Goal: Task Accomplishment & Management: Manage account settings

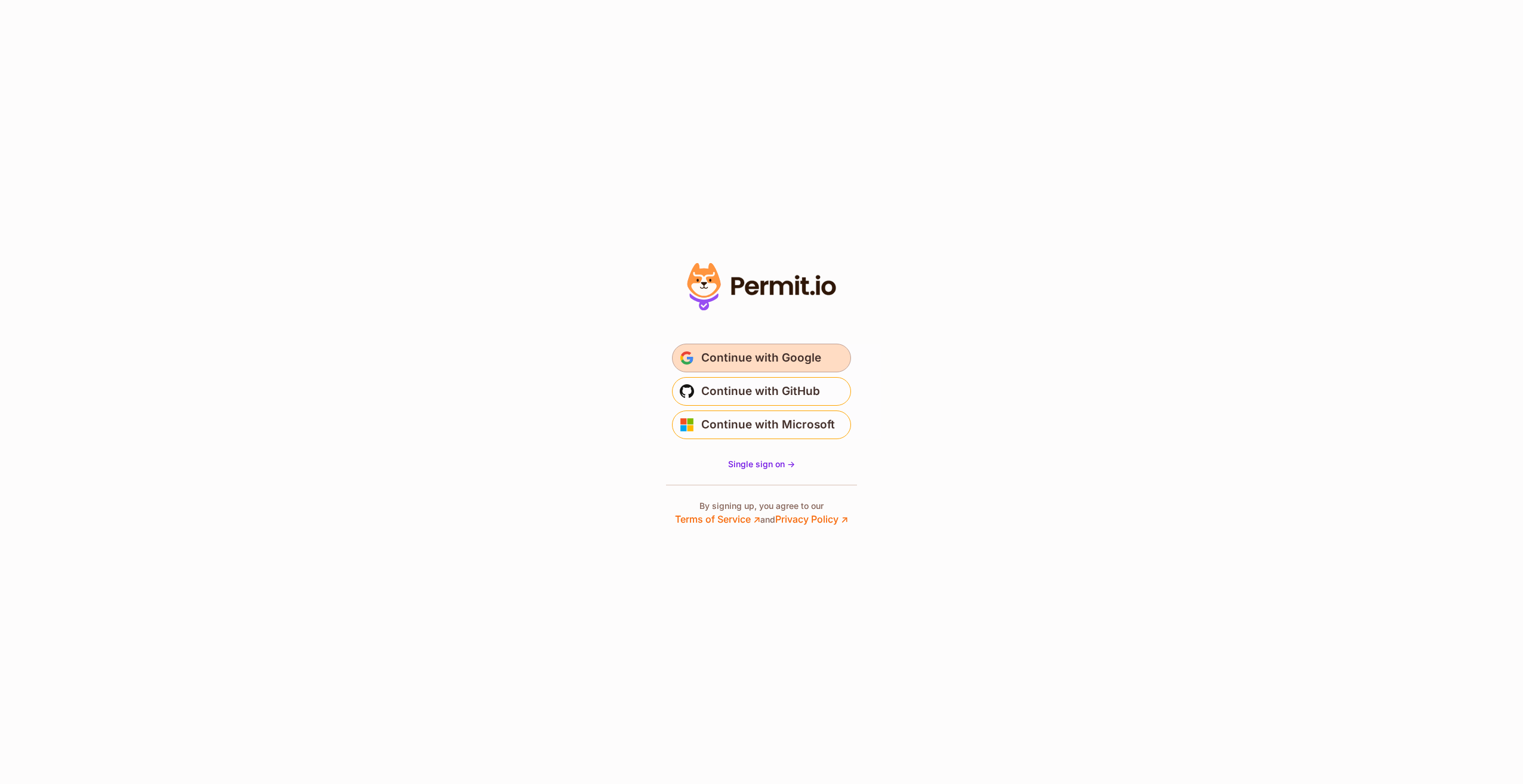
click at [749, 358] on span "Continue with Google" at bounding box center [761, 358] width 120 height 19
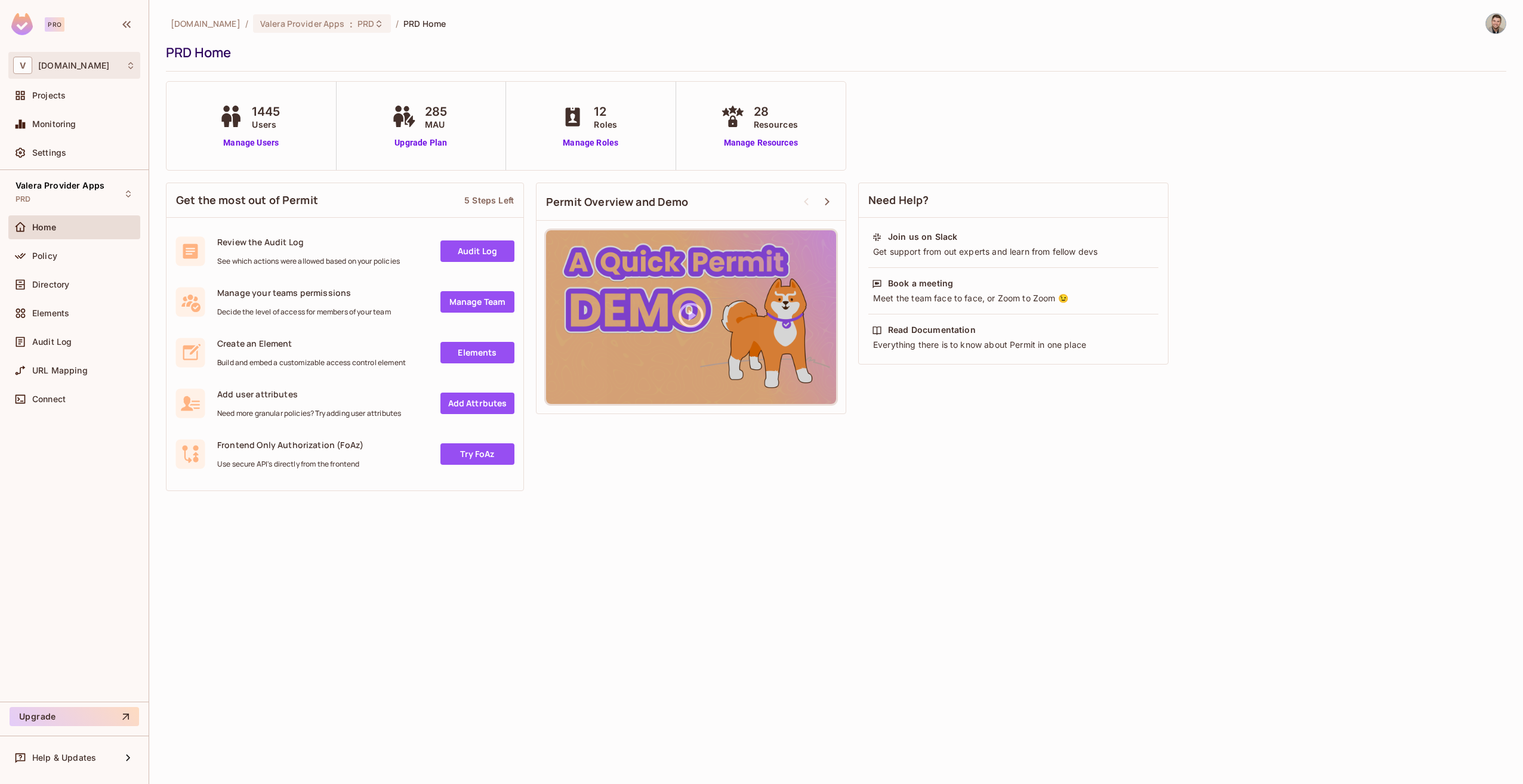
click at [67, 73] on div "V [DOMAIN_NAME]" at bounding box center [74, 65] width 123 height 17
click at [67, 73] on div at bounding box center [762, 392] width 1523 height 784
click at [50, 143] on div "Settings" at bounding box center [75, 152] width 132 height 24
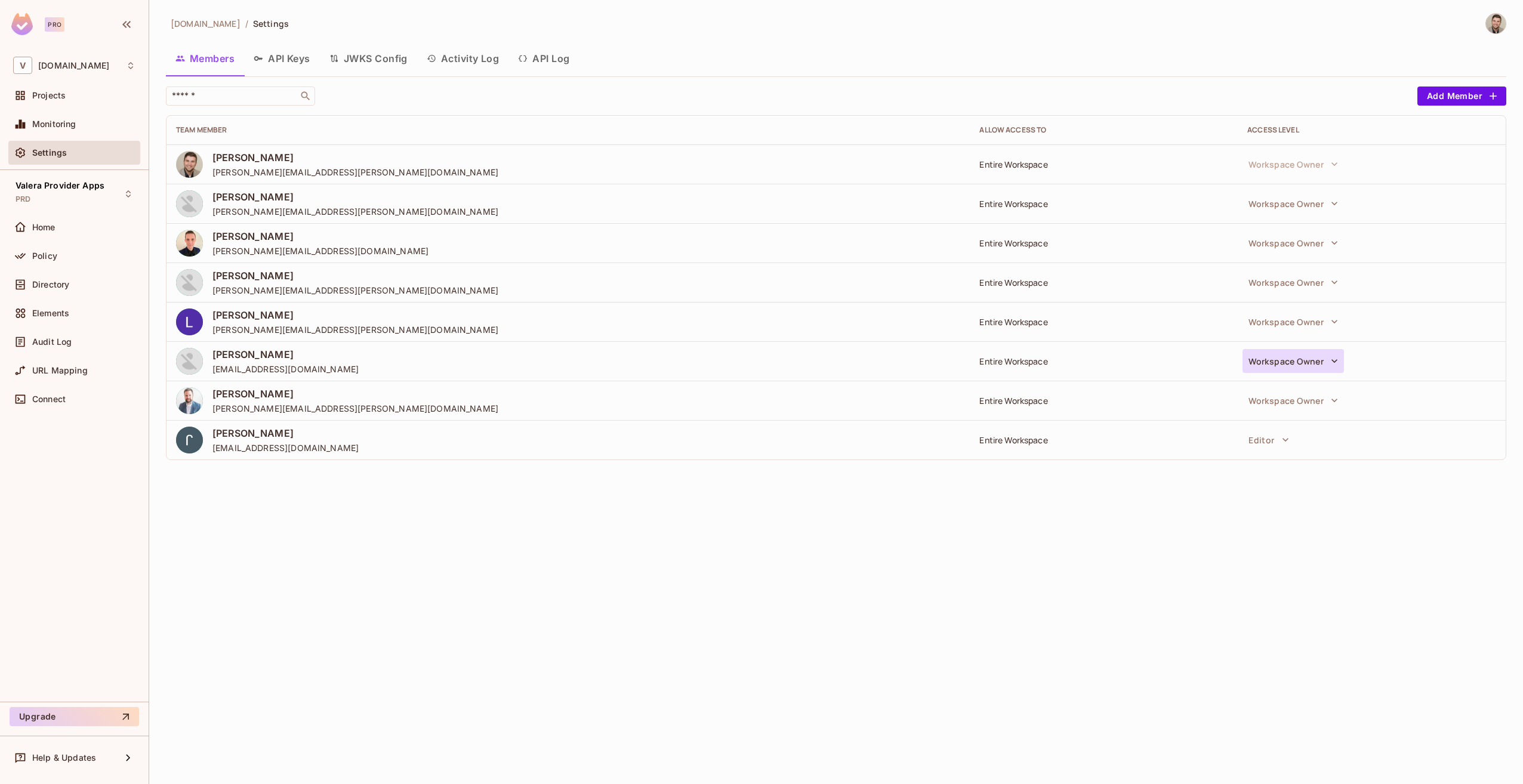
click at [1259, 365] on button "Workspace Owner" at bounding box center [1293, 360] width 101 height 24
click at [1304, 508] on span "Cannot edit permissions or invite users." at bounding box center [1315, 510] width 131 height 9
click at [1284, 196] on button "Workspace Owner" at bounding box center [1293, 203] width 101 height 24
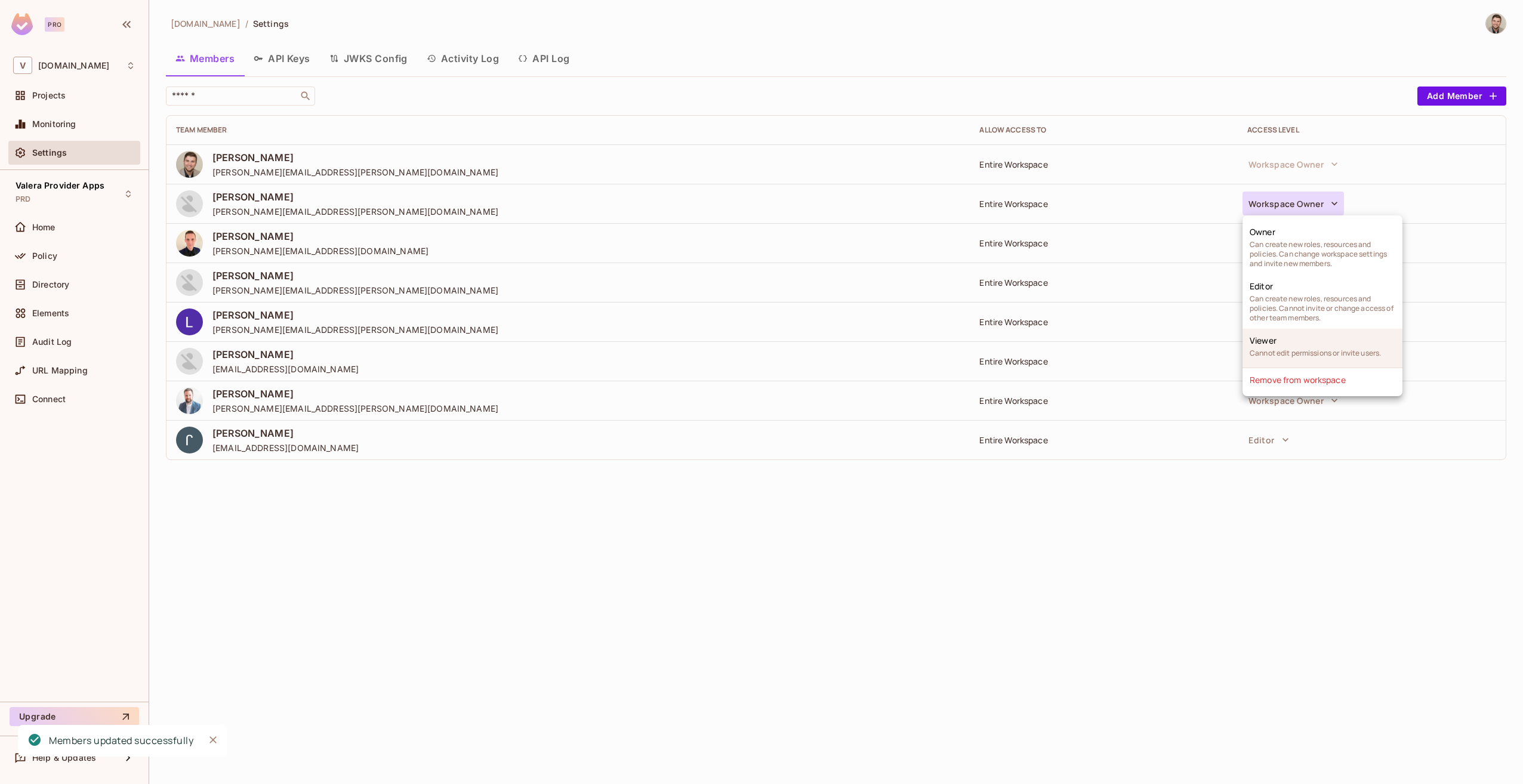
click at [1276, 351] on span "Cannot edit permissions or invite users." at bounding box center [1315, 353] width 131 height 9
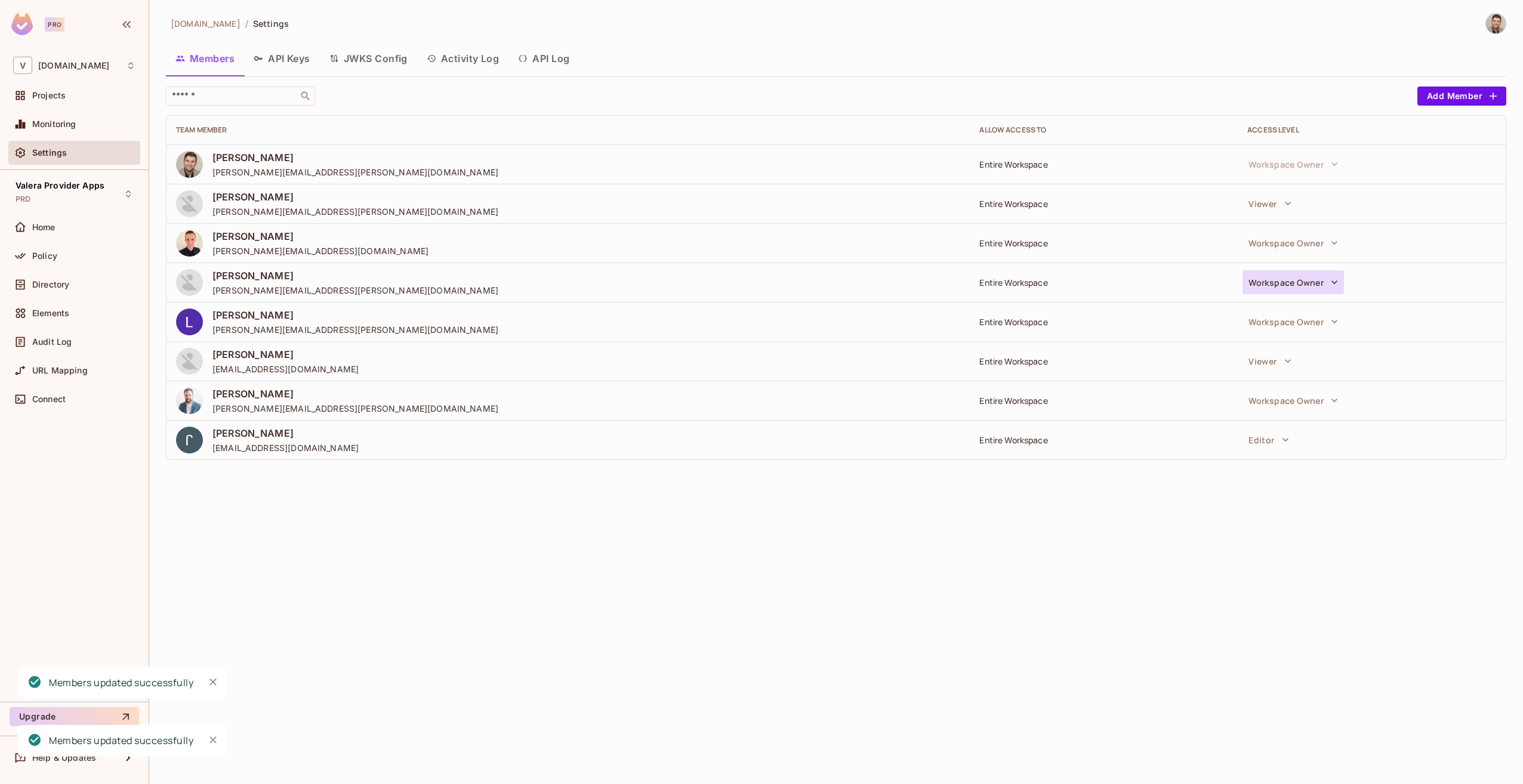
click at [1281, 274] on button "Workspace Owner" at bounding box center [1293, 282] width 101 height 24
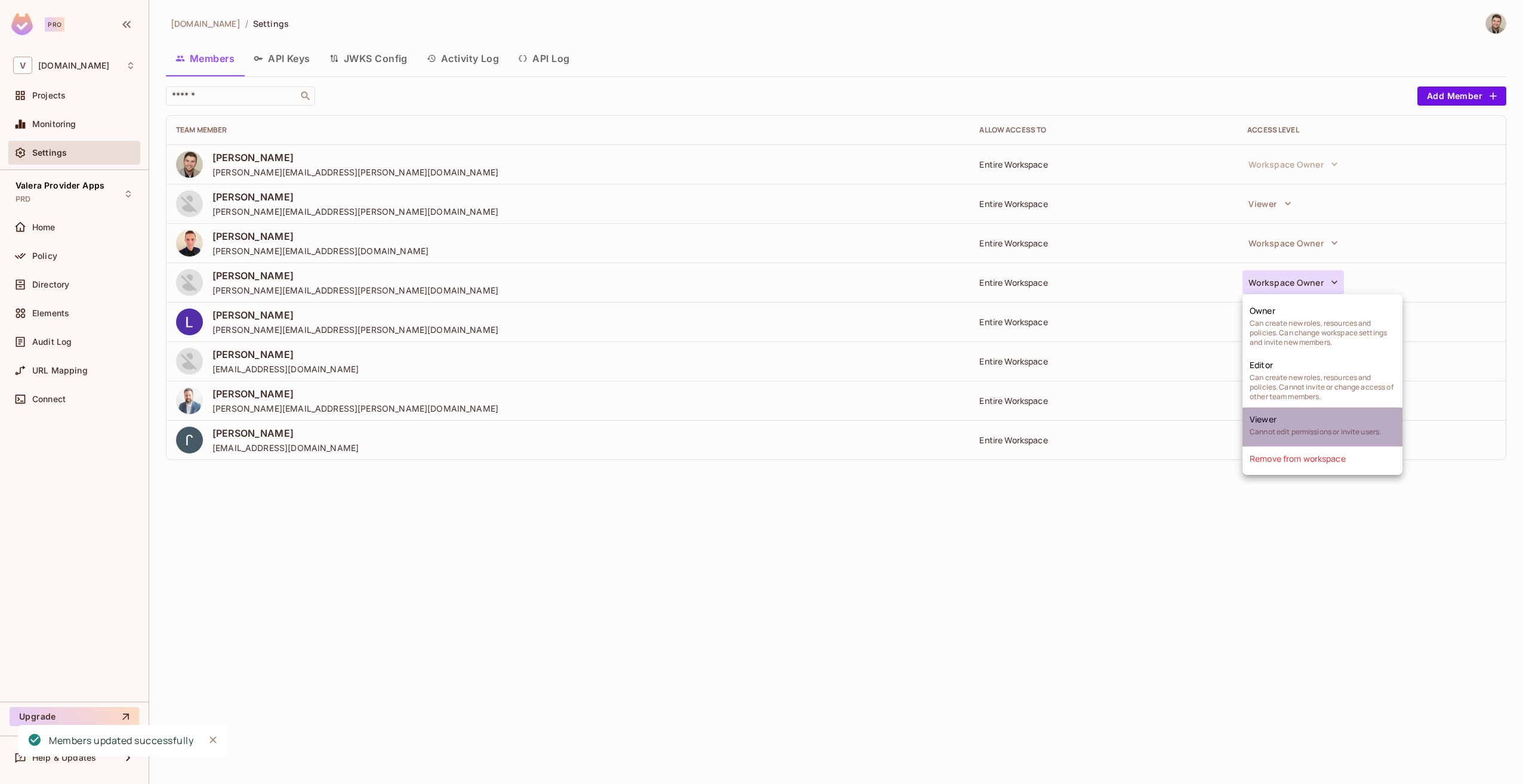
click at [1268, 425] on li "Viewer Cannot edit permissions or invite users." at bounding box center [1322, 426] width 160 height 39
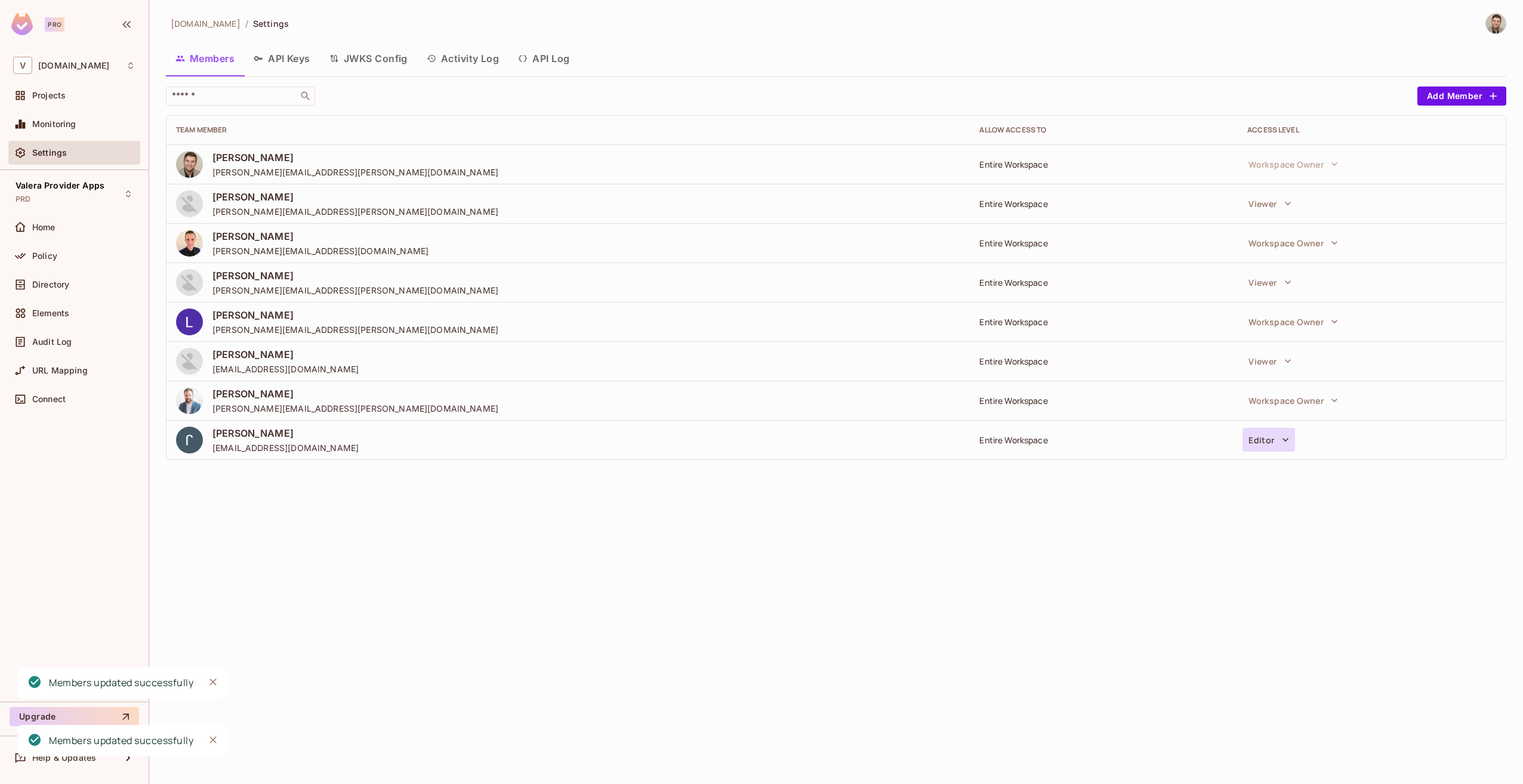
click at [1291, 439] on button "Editor" at bounding box center [1268, 439] width 52 height 24
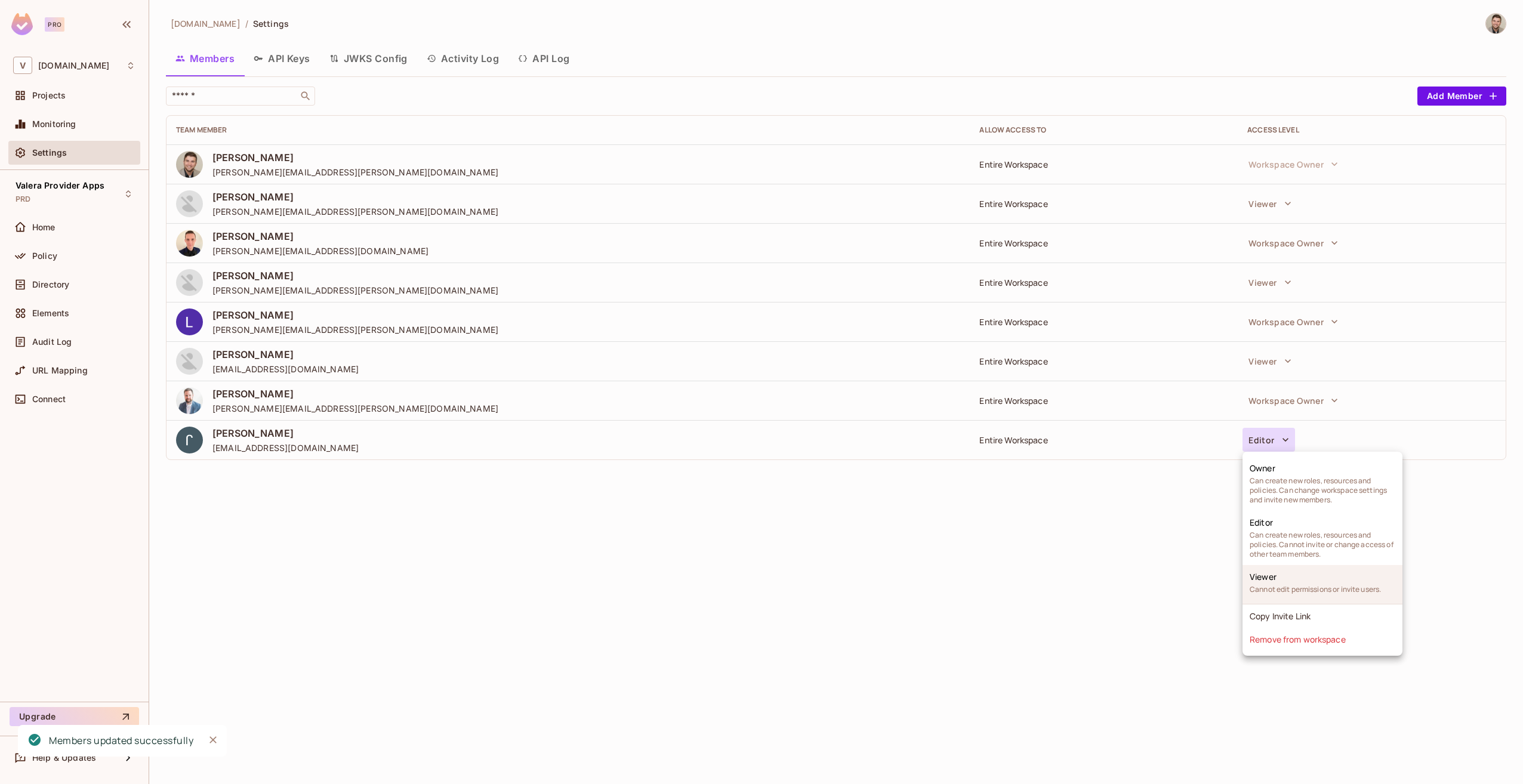
click at [1279, 575] on li "Viewer Cannot edit permissions or invite users." at bounding box center [1322, 584] width 160 height 39
